Goal: Contribute content: Contribute content

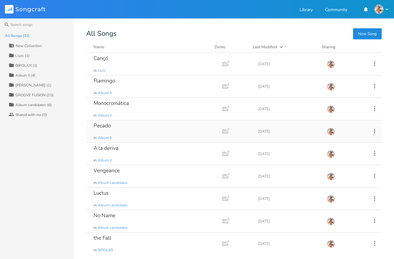
click at [101, 127] on div "Pecado" at bounding box center [102, 125] width 17 height 5
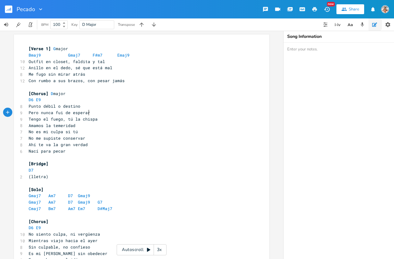
click at [160, 116] on pre "Tengo el fuego, tú la chispa" at bounding box center [138, 119] width 222 height 6
click at [127, 91] on pre "[Chorus] D major" at bounding box center [138, 94] width 222 height 6
type textarea "[Verse 1] G major Bmaj9 Gmaj7 F#m7 Emaj9 Outfit en closet, faldita y [PERSON_NA…"
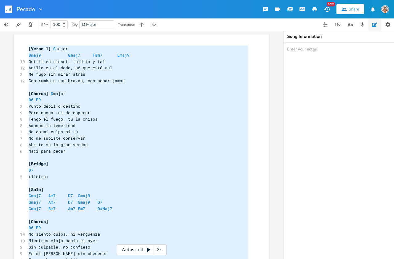
click at [328, 11] on icon "button" at bounding box center [327, 9] width 6 height 5
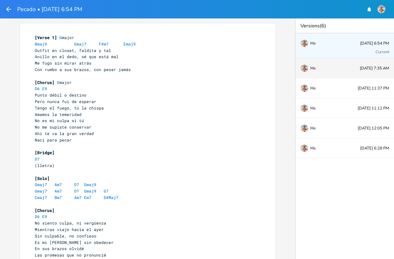
click at [340, 68] on div "Me" at bounding box center [321, 68] width 41 height 4
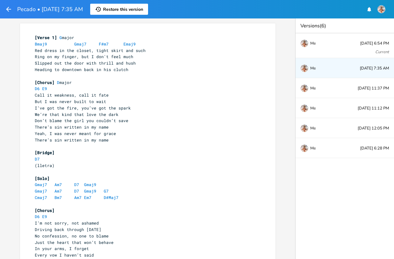
click at [190, 137] on pre "There’s sin written in my name" at bounding box center [145, 140] width 222 height 6
click at [179, 121] on pre "Don’t blame the girl you couldn’t save" at bounding box center [145, 121] width 222 height 6
click at [176, 120] on pre "Don’t blame the girl you couldn’t save" at bounding box center [145, 121] width 222 height 6
click at [164, 124] on pre "There’s sin written in my name" at bounding box center [145, 127] width 222 height 6
click at [34, 46] on pre "Bmaj9 Gmaj7 F#m7 Emaj9" at bounding box center [145, 44] width 222 height 6
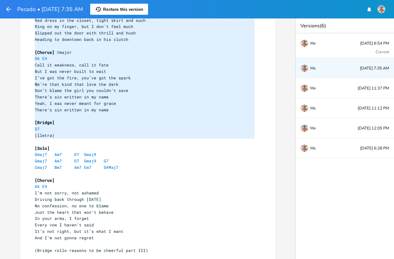
scroll to position [50, 0]
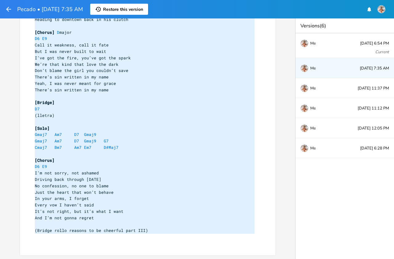
drag, startPoint x: 32, startPoint y: 37, endPoint x: 169, endPoint y: 237, distance: 242.0
click at [169, 237] on div "[Verse 1] G major Bmaj9 Gmaj7 F#m7 Emaj9 Red dress in the closet, tight skirt a…" at bounding box center [145, 115] width 222 height 263
copy div "Loremi • Dol 49, 1:08 SI Ametcon Adipisc elit seddoei temporinci [Utlab 6] E do…"
drag, startPoint x: 386, startPoint y: 172, endPoint x: 377, endPoint y: 163, distance: 13.1
click at [385, 171] on div "Versions (6) Me [DATE] 6:54 PM Current Me [DATE] 7:35 AM Me [DATE] 11:37 PM Me …" at bounding box center [344, 138] width 99 height 241
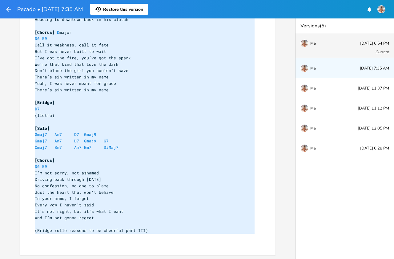
click at [328, 40] on div "Me [DATE] 6:54 PM Current" at bounding box center [345, 45] width 99 height 25
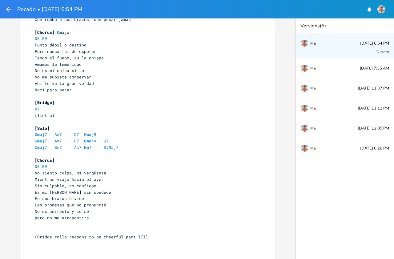
scroll to position [57, 0]
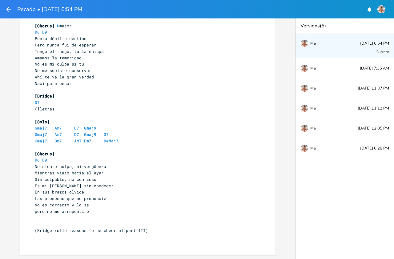
click at [160, 232] on pre "(Bridge rollo reasons to be cheerful part III)" at bounding box center [145, 231] width 222 height 6
click at [148, 231] on pre "(Bridge rollo reasons to be cheerful part III)" at bounding box center [145, 231] width 222 height 6
click at [6, 7] on icon "button" at bounding box center [8, 9] width 7 height 7
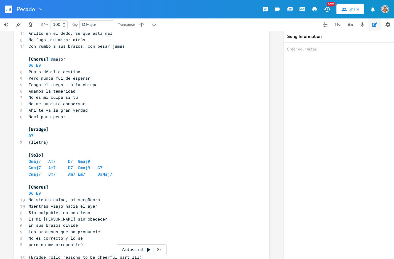
scroll to position [65, 0]
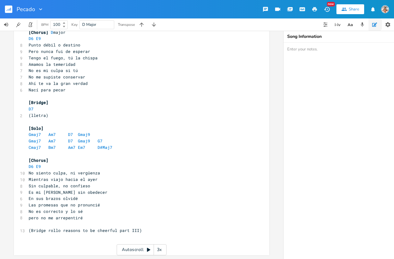
click at [148, 228] on pre "(Bridge rollo reasons to be cheerful part III)" at bounding box center [138, 231] width 222 height 6
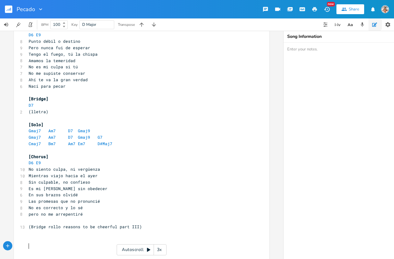
paste textarea "[DATE] 6:28 PM"
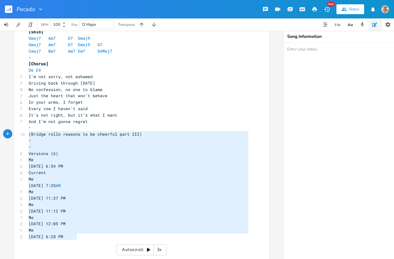
type textarea "​ ​ Versions (6) Me [DATE] 6:54 PM Current Me [DATE] 7:35 AM Me [DATE] 11:37 PM…"
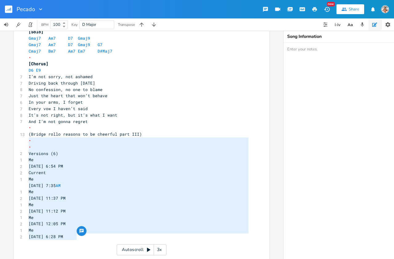
drag, startPoint x: 85, startPoint y: 237, endPoint x: 13, endPoint y: 141, distance: 119.7
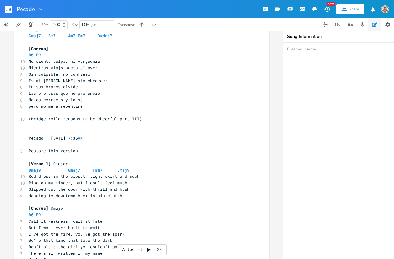
scroll to position [171, 0]
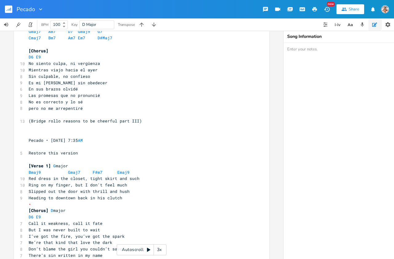
click at [47, 163] on pre "[Verse 1] G major" at bounding box center [138, 166] width 222 height 6
click at [76, 153] on pre "Restore this version" at bounding box center [138, 153] width 222 height 6
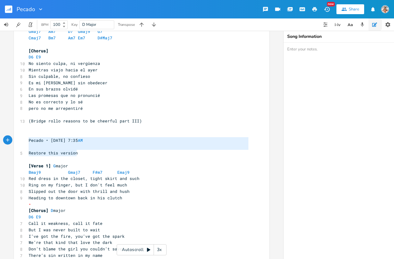
type textarea "Pecado • [DATE] 7:35 AM Restore this version"
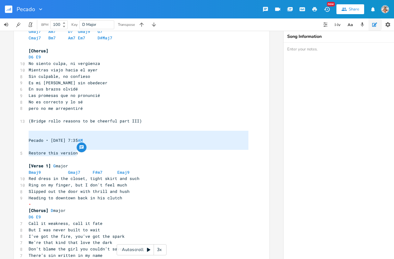
drag, startPoint x: 87, startPoint y: 153, endPoint x: 26, endPoint y: 131, distance: 64.1
click at [27, 131] on div "[Verse 1] G major Bmaj9 Gmaj7 F#m7 Emaj9 10 Outfit en closet, faldita y tal 12 …" at bounding box center [138, 153] width 222 height 557
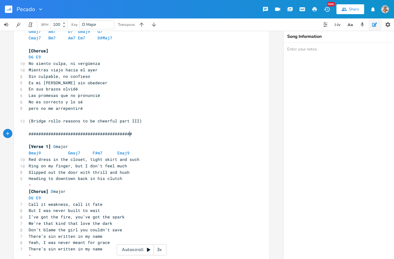
scroll to position [0, 103]
type textarea "##########################################"
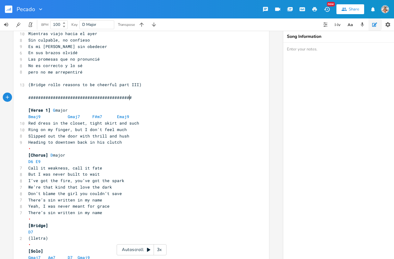
scroll to position [208, 0]
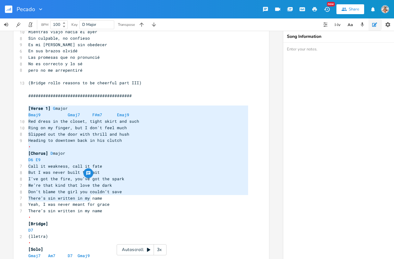
type textarea "[Verse 1] G major Bmaj9 Gmaj7 F#m7 Emaj9 Red dress in the closet, tight skirt a…"
drag, startPoint x: 27, startPoint y: 109, endPoint x: 86, endPoint y: 197, distance: 105.8
click at [88, 200] on div "[Verse 1] G major Bmaj9 Gmaj7 F#m7 Emaj9 10 Outfit en closet, faldita y tal 12 …" at bounding box center [138, 105] width 222 height 538
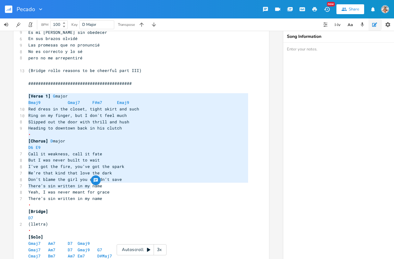
scroll to position [224, 0]
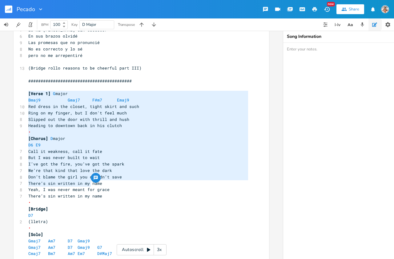
click at [85, 184] on span "There’s sin written in my name" at bounding box center [65, 184] width 74 height 6
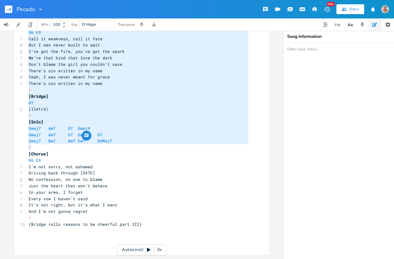
scroll to position [0, 0]
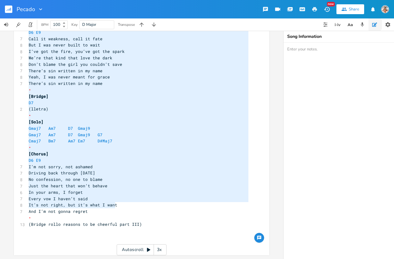
type textarea "[Verse 1] G major Bmaj9 Gmaj7 F#m7 Emaj9 Red dress in the closet, tight skirt a…"
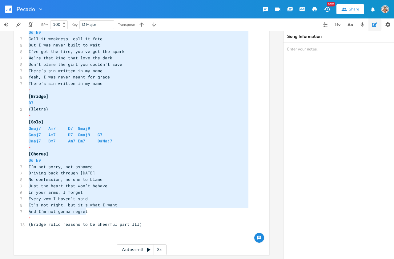
drag, startPoint x: 27, startPoint y: 94, endPoint x: 130, endPoint y: 213, distance: 157.6
click at [102, 103] on pre "D7" at bounding box center [138, 103] width 222 height 6
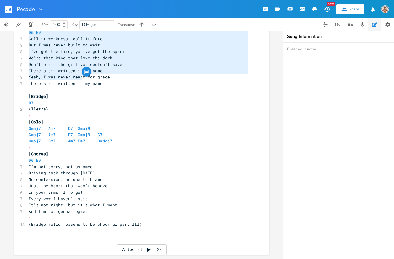
scroll to position [340, 0]
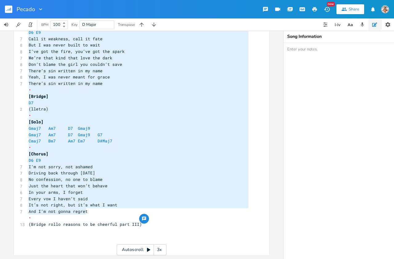
drag, startPoint x: 27, startPoint y: 134, endPoint x: 144, endPoint y: 209, distance: 139.4
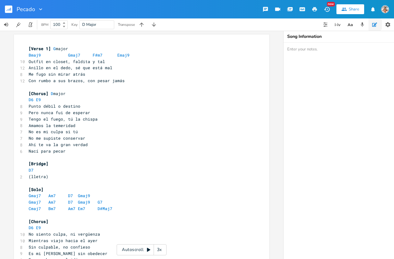
scroll to position [311, 0]
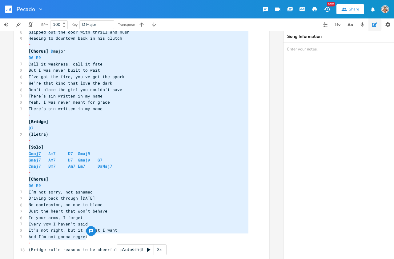
type textarea "Red dress in the closet, tight skirt and such Ring on my finger, but I don't fe…"
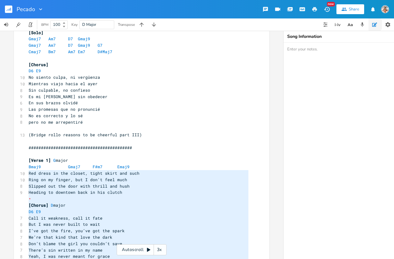
click at [121, 157] on pre "​" at bounding box center [138, 154] width 222 height 6
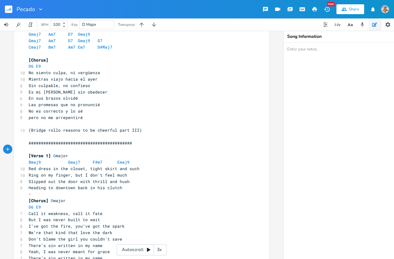
scroll to position [165, 0]
